Goal: Information Seeking & Learning: Understand process/instructions

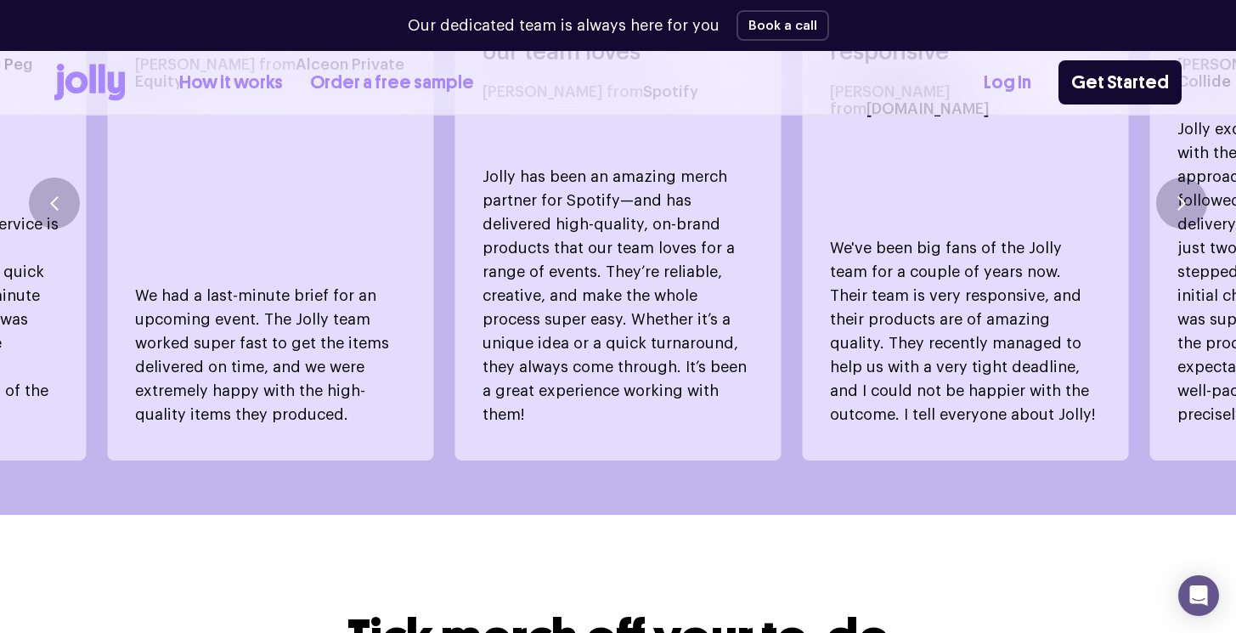
scroll to position [1142, 0]
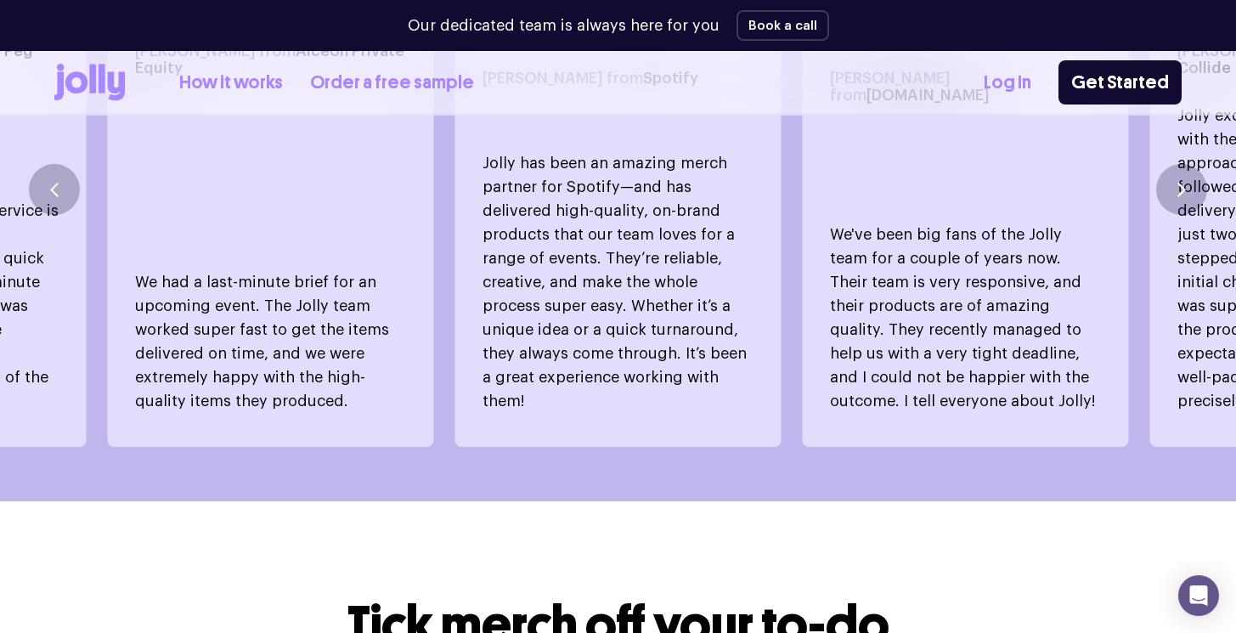
click at [249, 85] on link "How it works" at bounding box center [231, 83] width 104 height 28
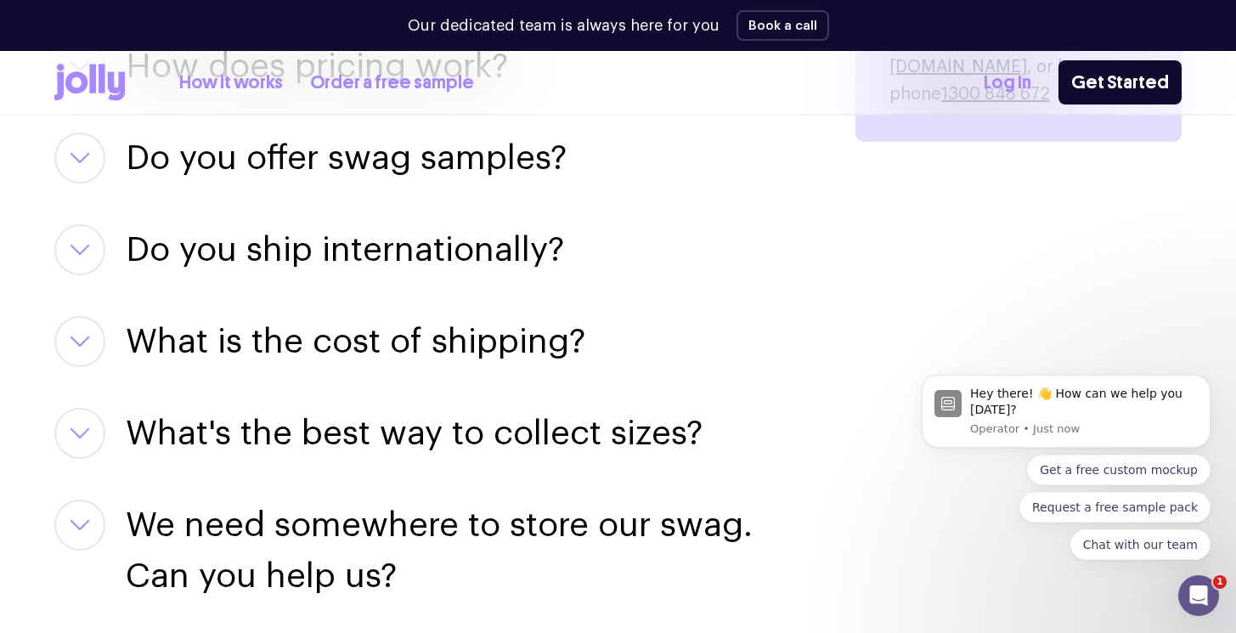
click at [71, 320] on button "button" at bounding box center [79, 341] width 51 height 51
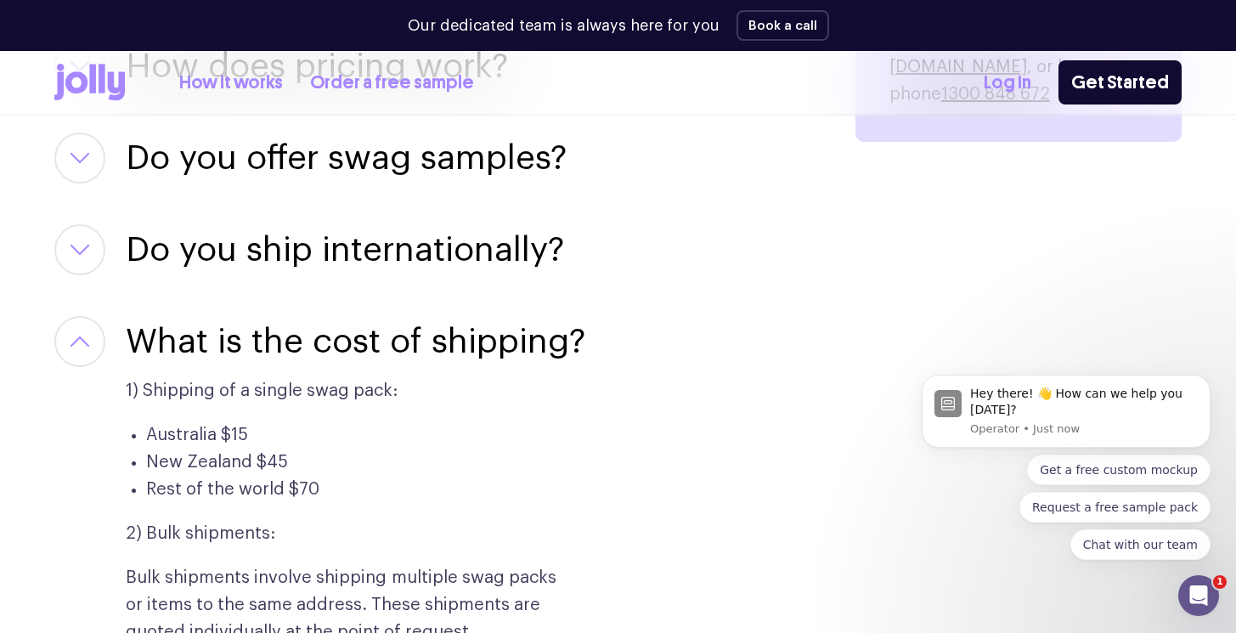
click at [71, 320] on button "button" at bounding box center [79, 341] width 51 height 51
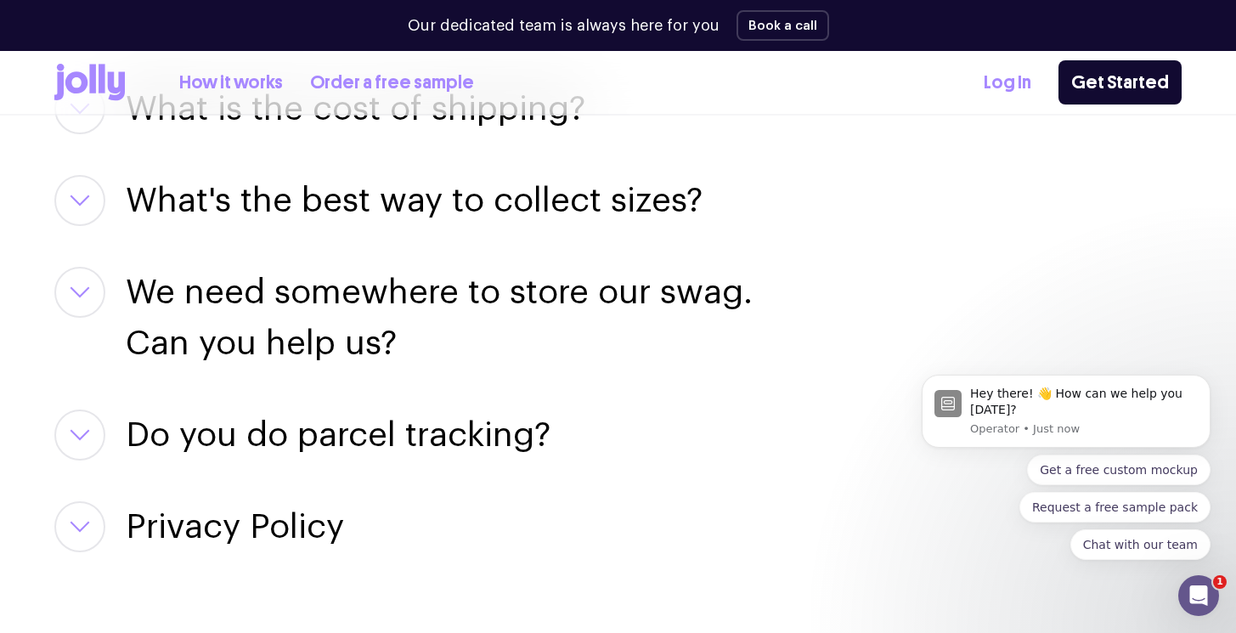
scroll to position [2799, 0]
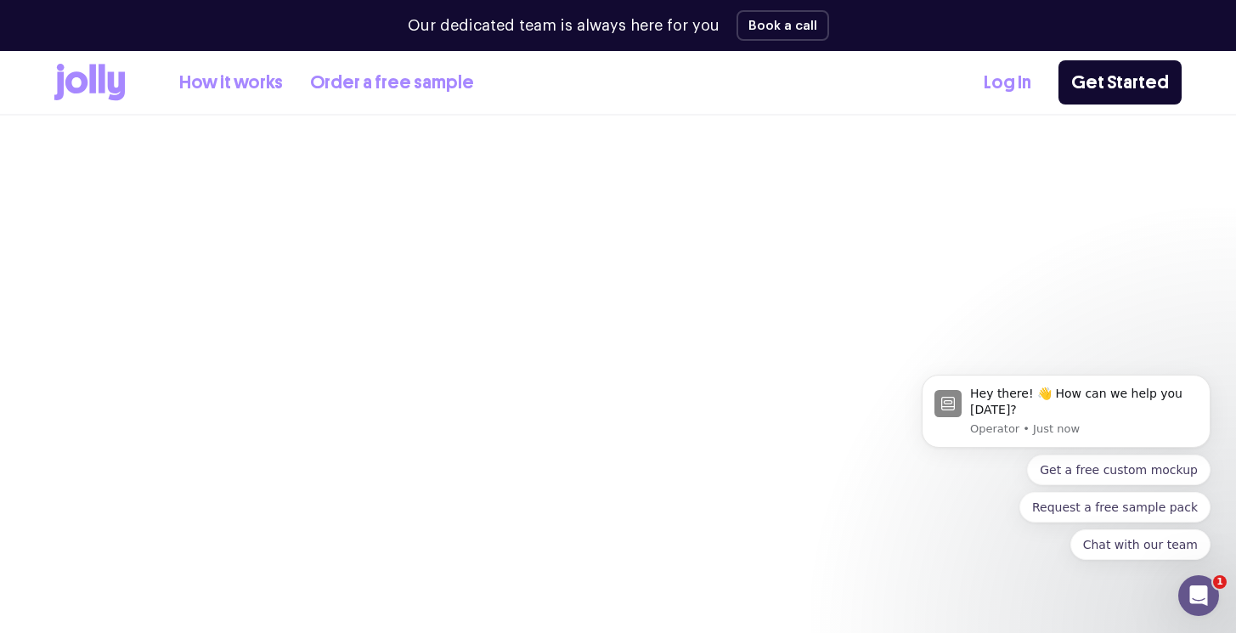
scroll to position [1142, 0]
